Goal: Register for event/course

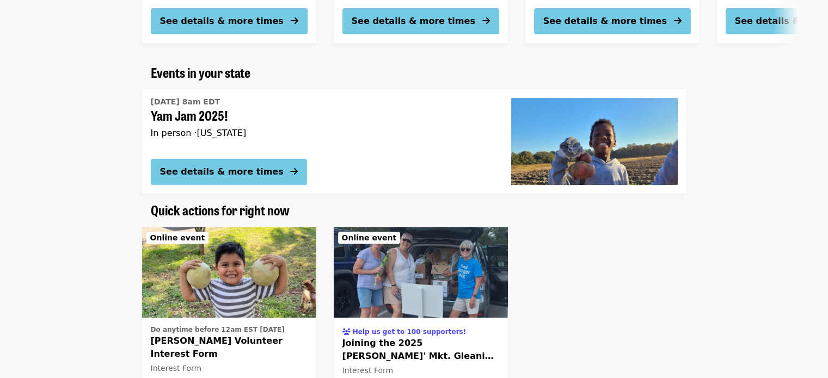
scroll to position [435, 0]
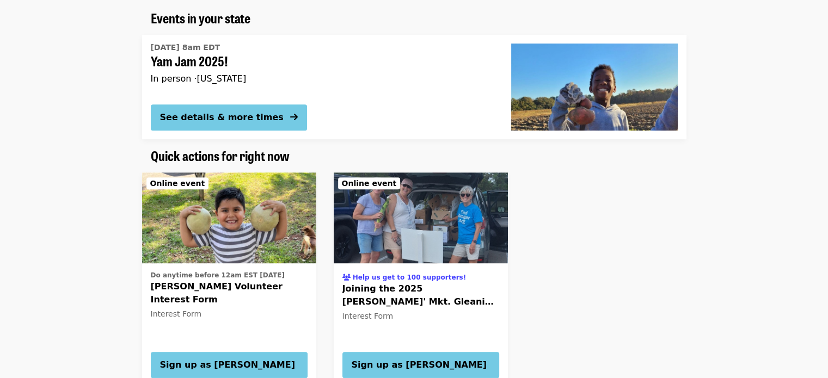
click at [216, 114] on div "See details & more times" at bounding box center [222, 117] width 124 height 13
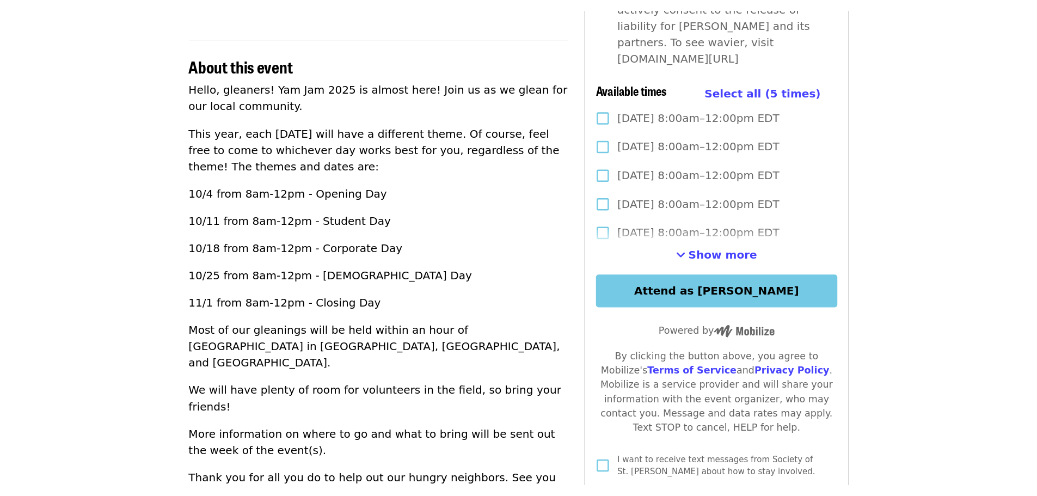
scroll to position [327, 0]
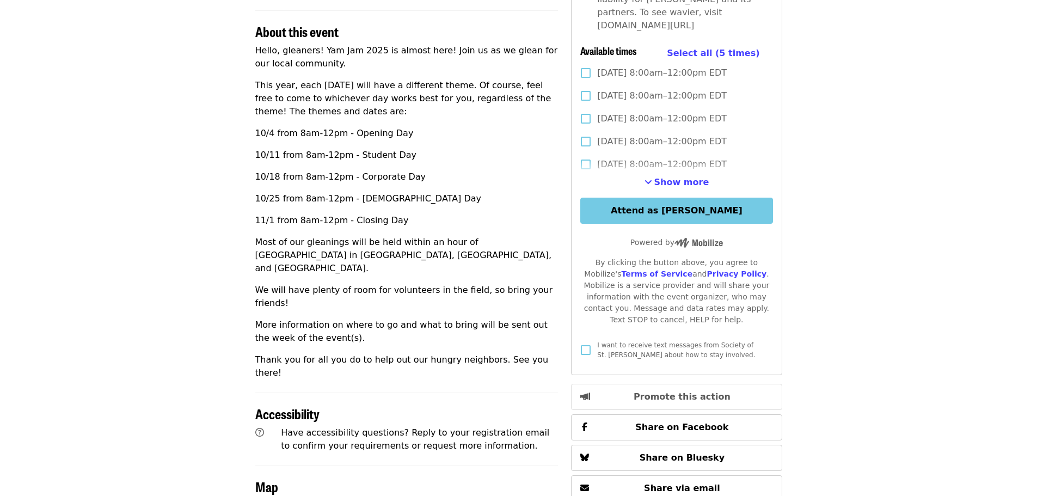
click at [145, 68] on article "Yam Jam 2025! [ Edit event ] Community Event Time Saturdays 8am – 12pm EDT Loca…" at bounding box center [518, 211] width 1037 height 981
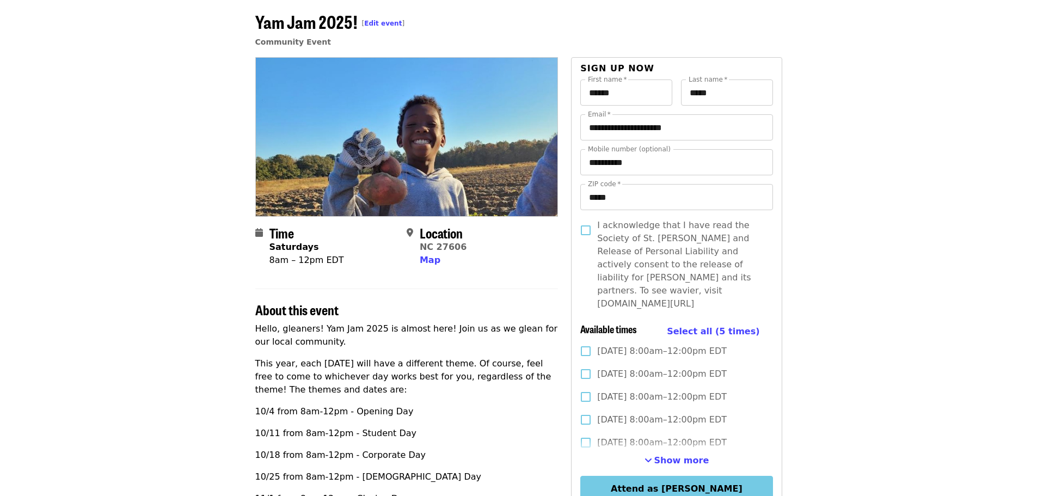
scroll to position [0, 0]
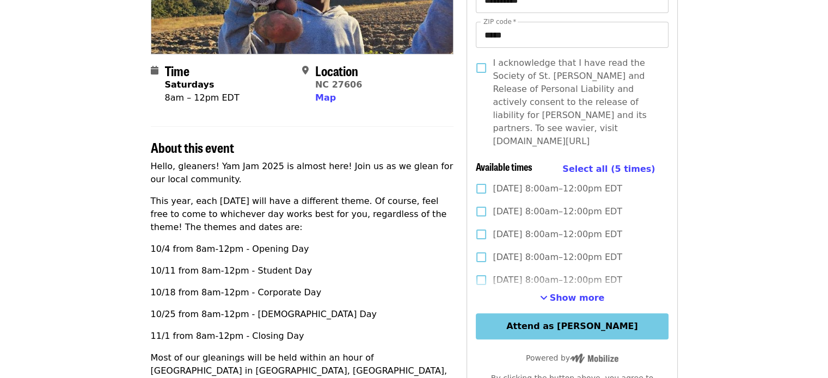
scroll to position [218, 0]
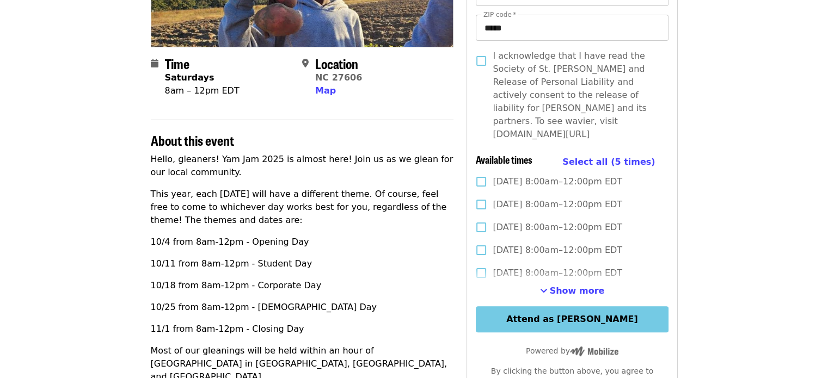
click at [553, 285] on button "Show more" at bounding box center [572, 291] width 65 height 13
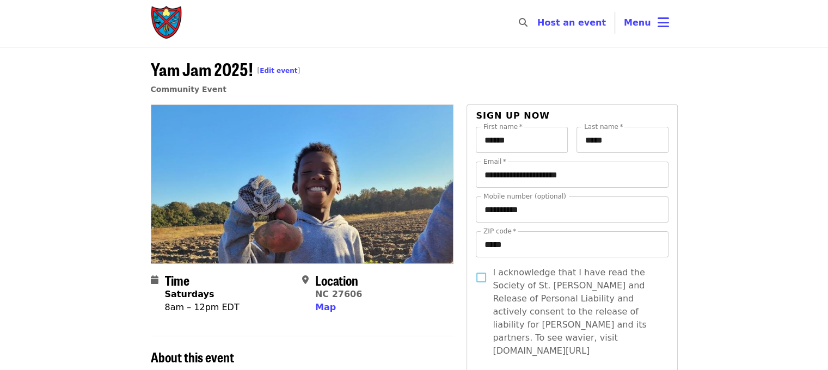
scroll to position [0, 0]
